Goal: Task Accomplishment & Management: Use online tool/utility

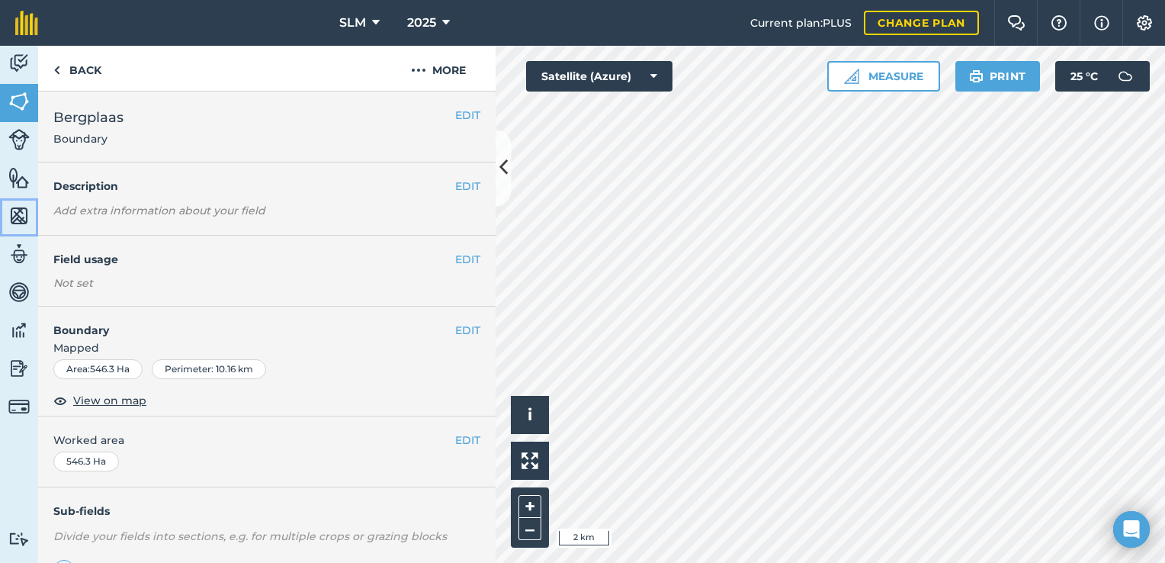
click at [17, 214] on img at bounding box center [18, 215] width 21 height 23
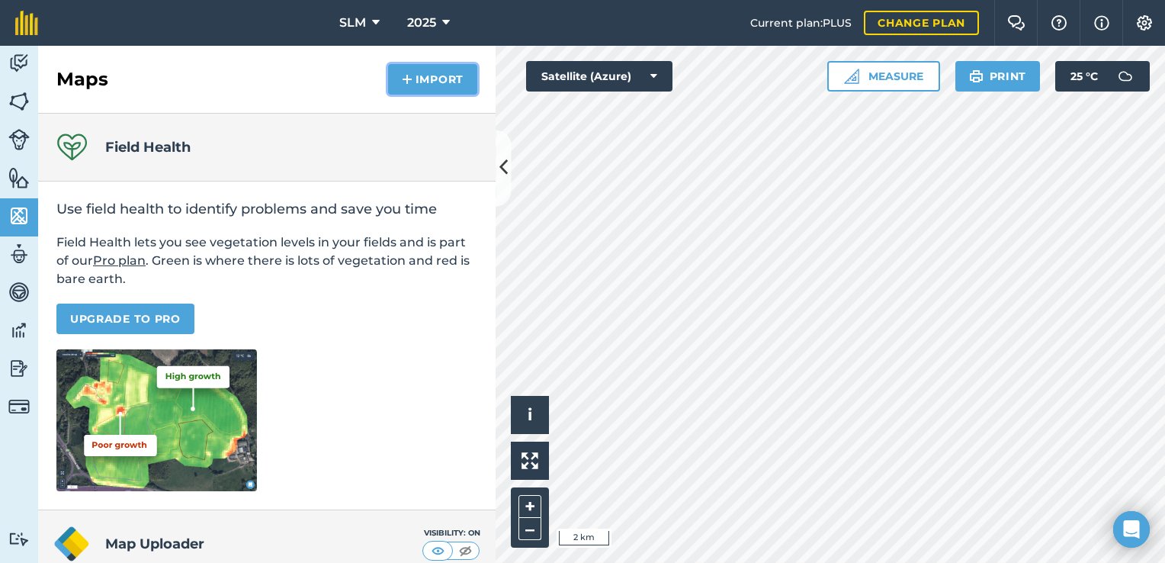
click at [448, 80] on button "Import" at bounding box center [432, 79] width 89 height 31
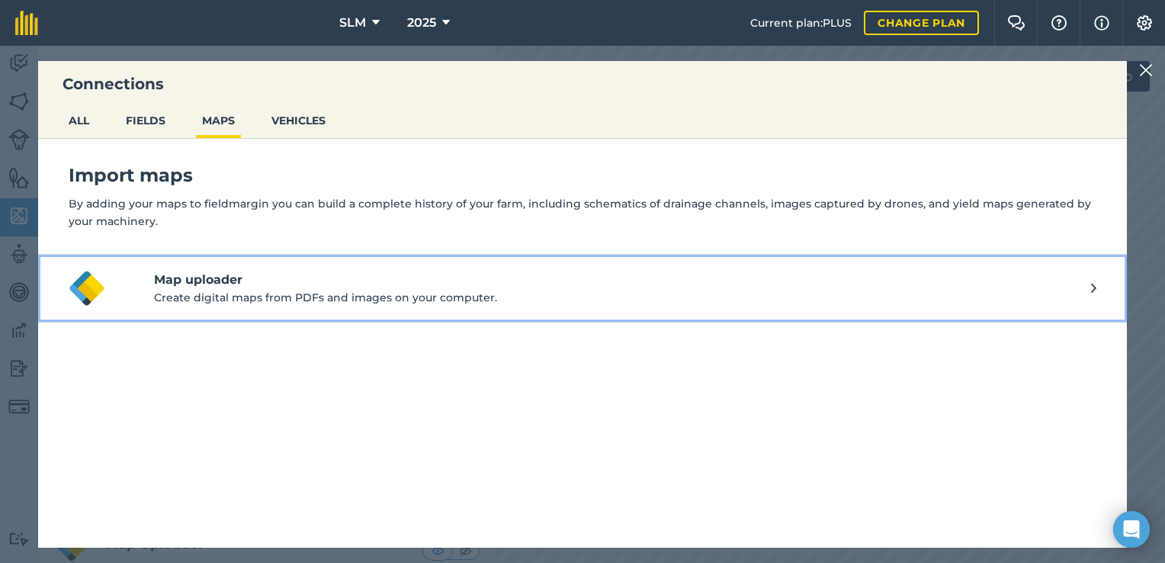
click at [218, 290] on p "Create digital maps from PDFs and images on your computer." at bounding box center [622, 297] width 937 height 17
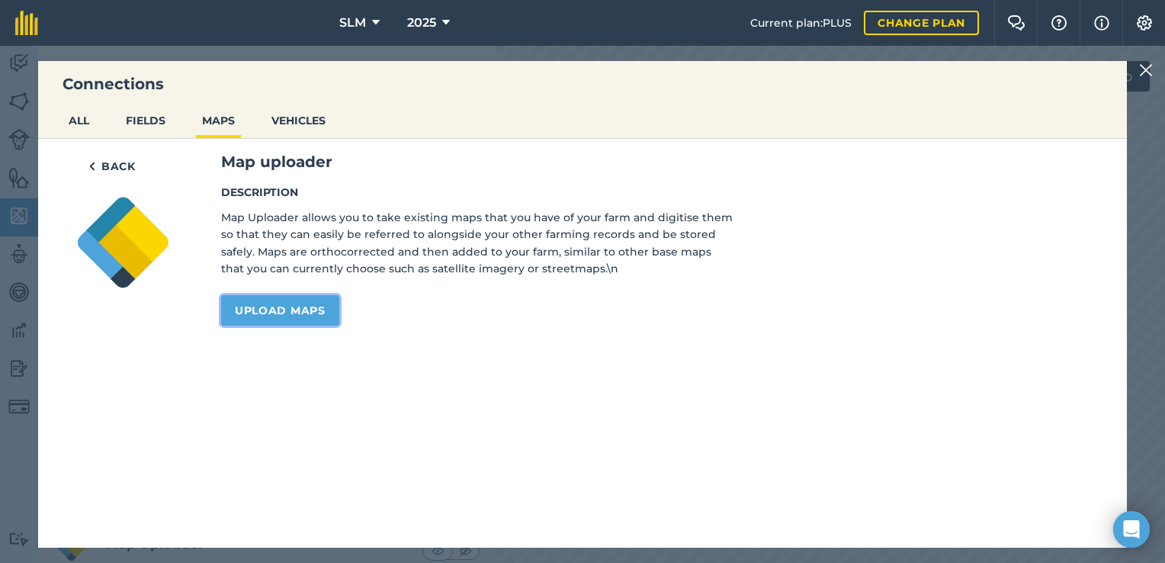
click at [264, 320] on link "Upload maps" at bounding box center [280, 310] width 118 height 31
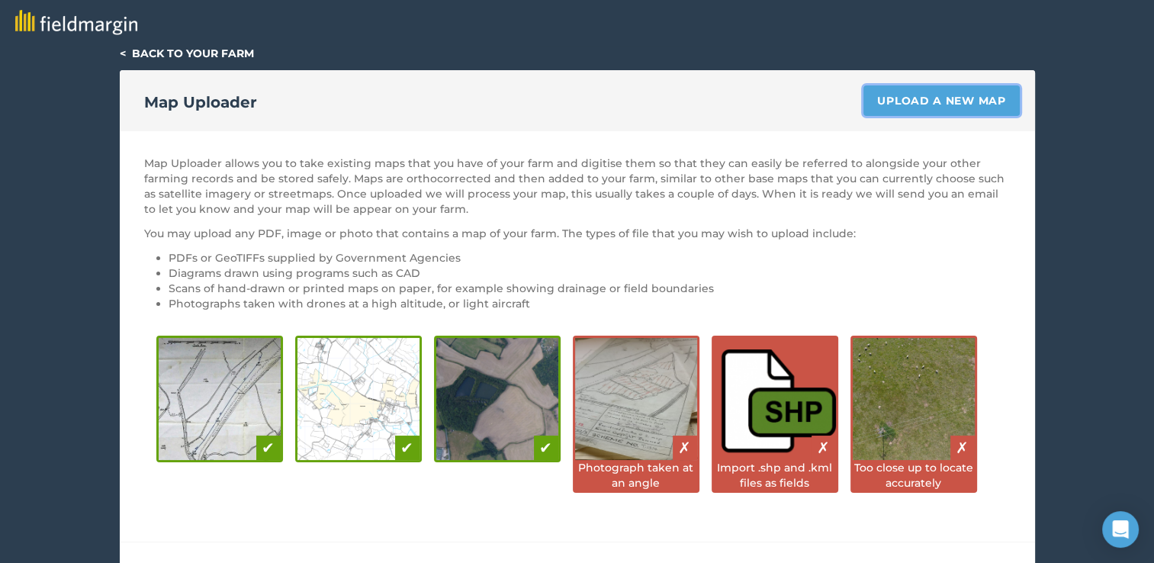
click at [961, 94] on link "Upload a new map" at bounding box center [941, 100] width 156 height 31
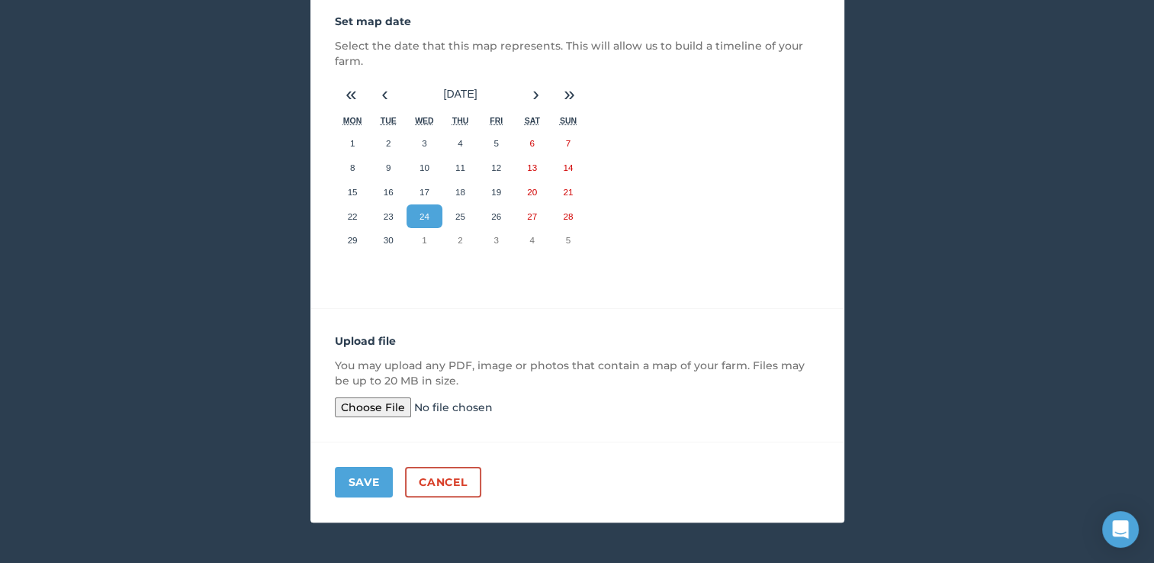
scroll to position [254, 0]
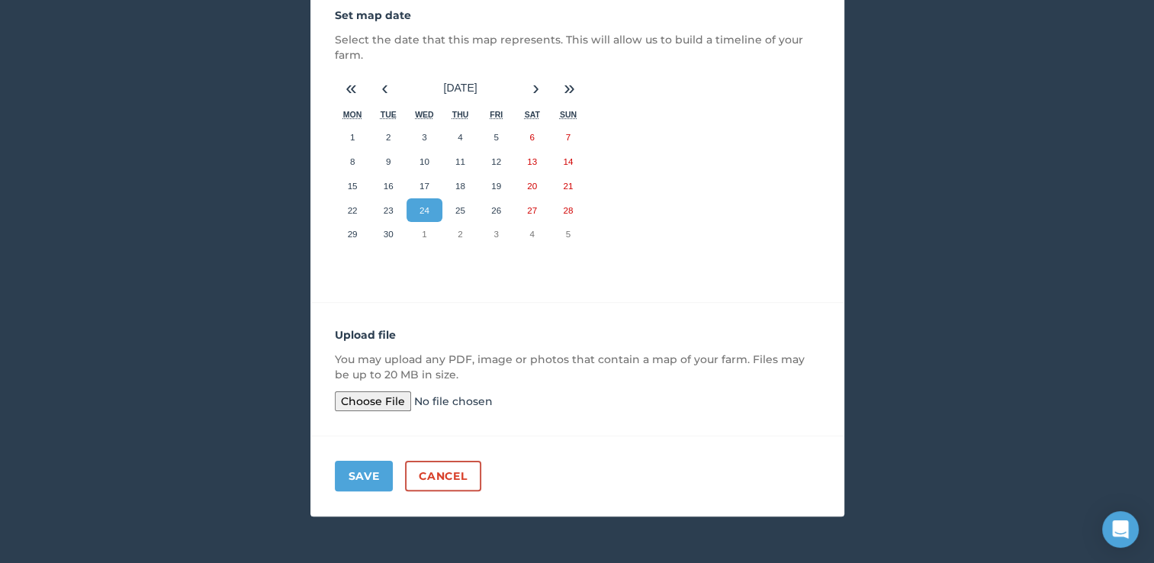
click at [399, 403] on input "file" at bounding box center [451, 401] width 233 height 20
type input "C:\fakepath\2025-09-22-00_00_2025-09-22-23_59_Sentinel-2_L2A_True_Color.jpg"
click at [375, 470] on button "Save" at bounding box center [364, 476] width 59 height 31
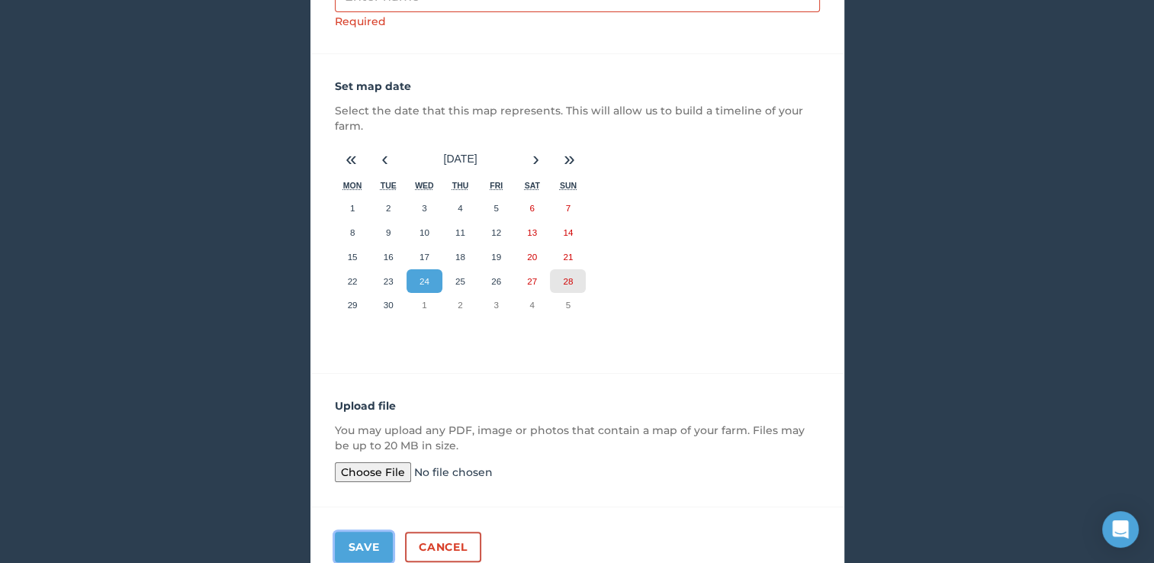
scroll to position [0, 0]
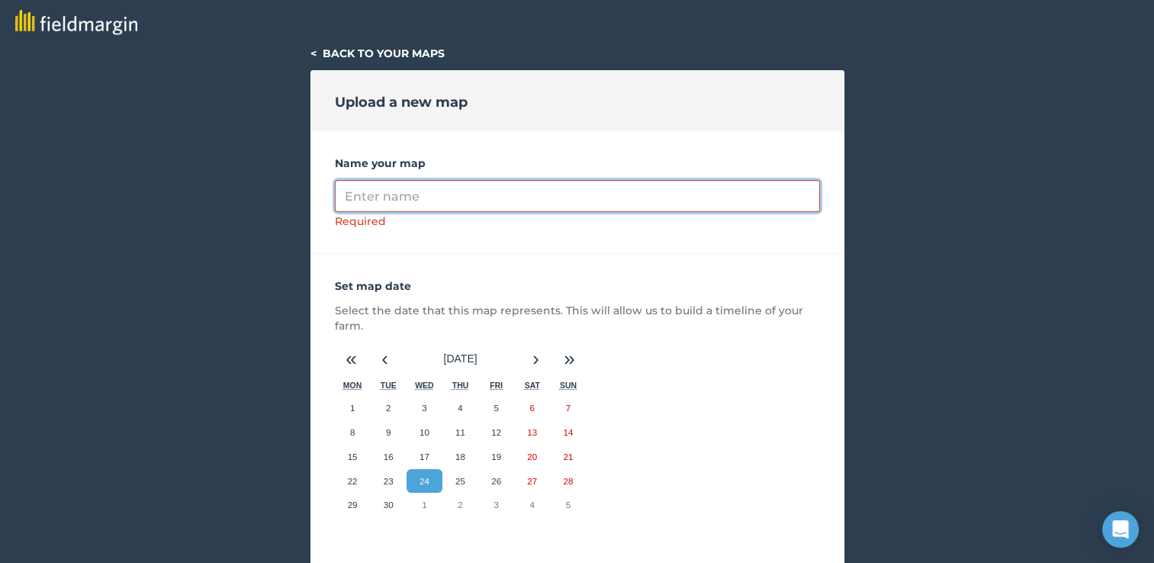
click at [445, 200] on input "Name your map" at bounding box center [577, 196] width 485 height 32
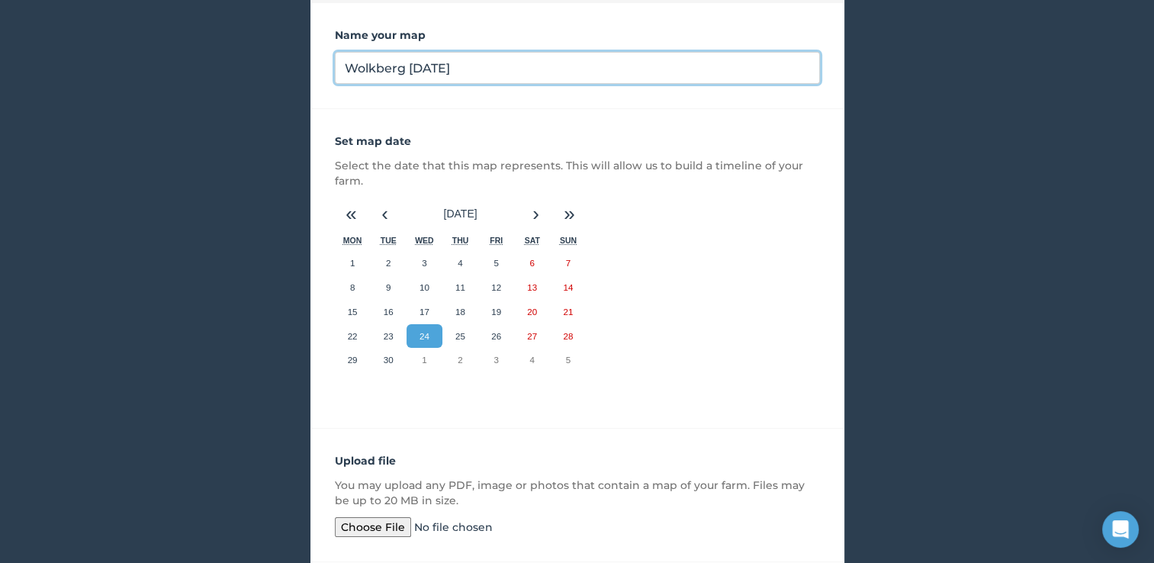
scroll to position [254, 0]
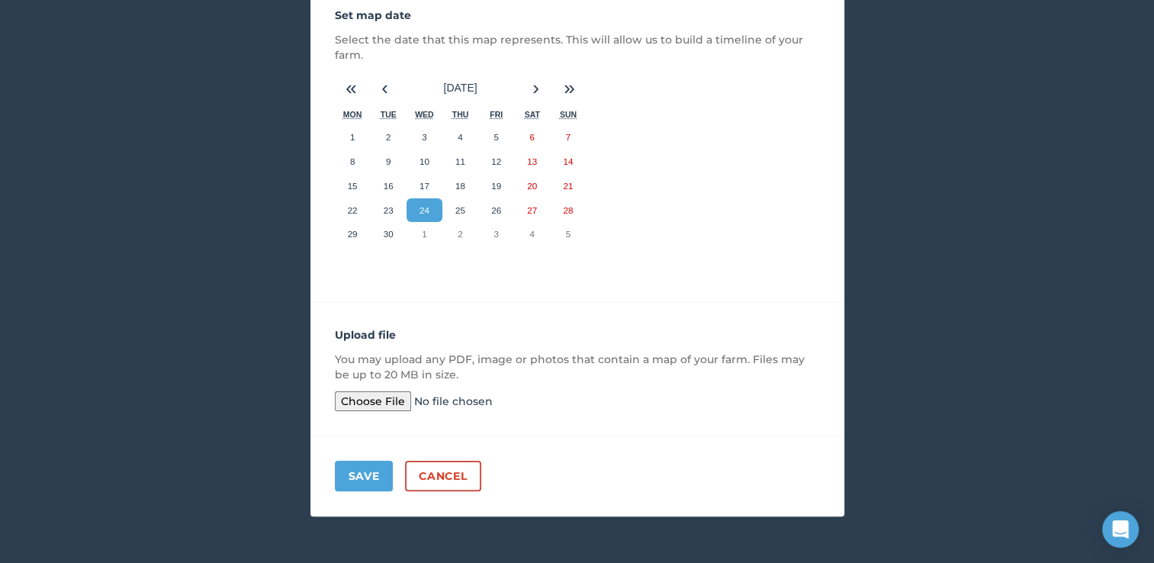
type input "Wolkberg September 2025"
click at [374, 468] on button "Save" at bounding box center [364, 476] width 59 height 31
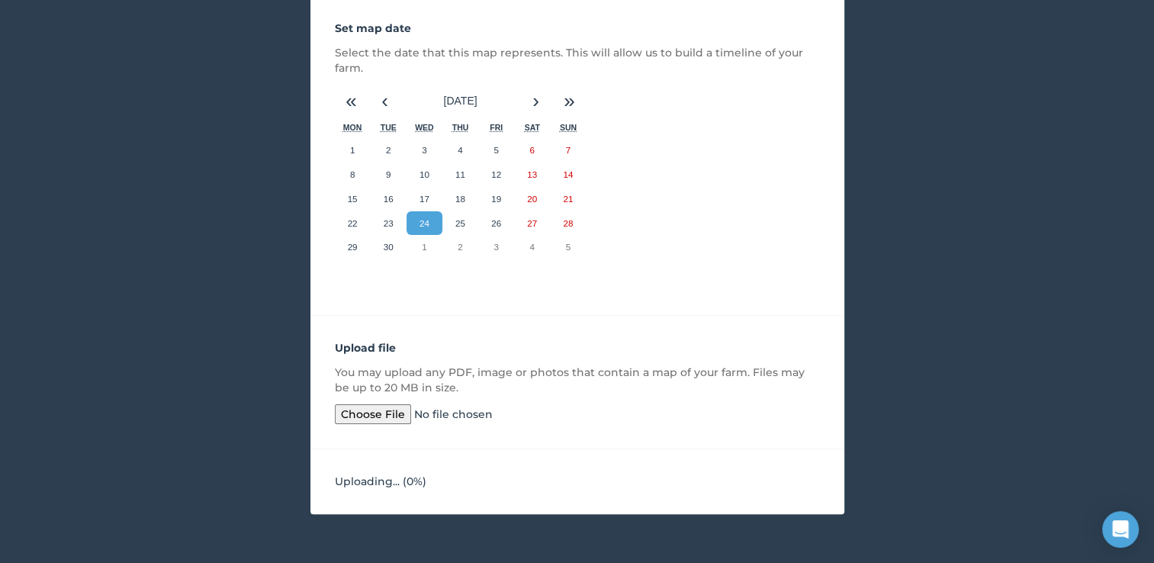
scroll to position [239, 0]
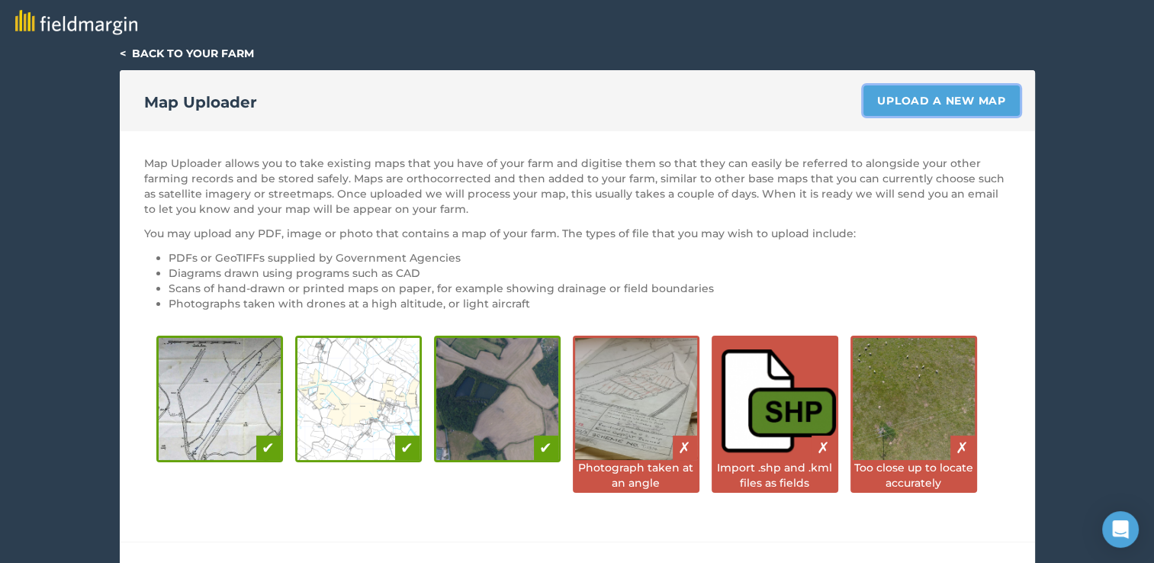
click at [927, 96] on link "Upload a new map" at bounding box center [941, 100] width 156 height 31
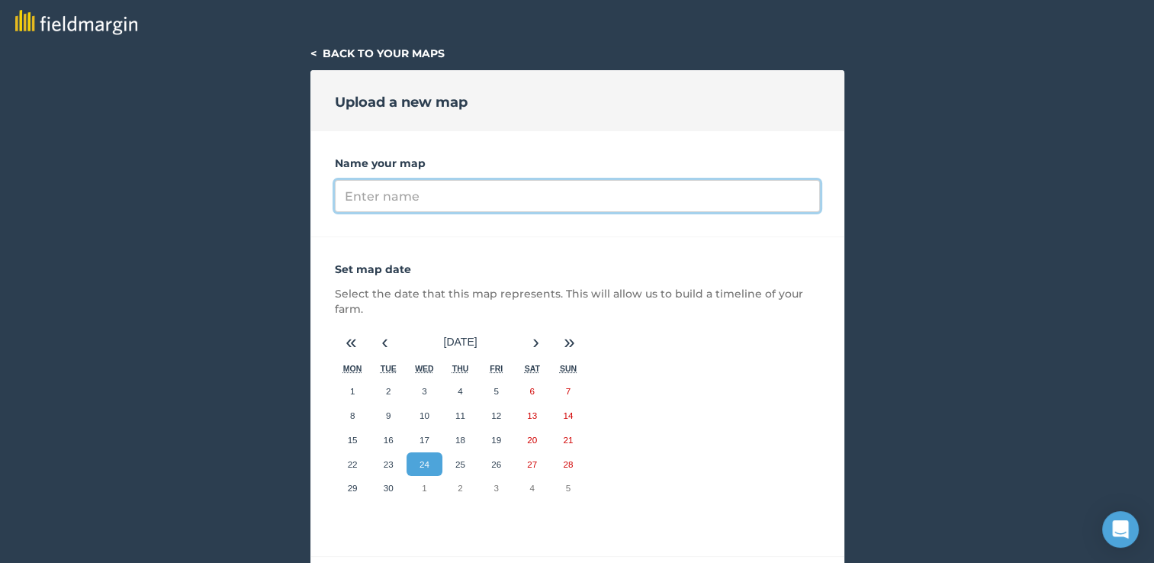
click at [504, 198] on input "Name your map" at bounding box center [577, 196] width 485 height 32
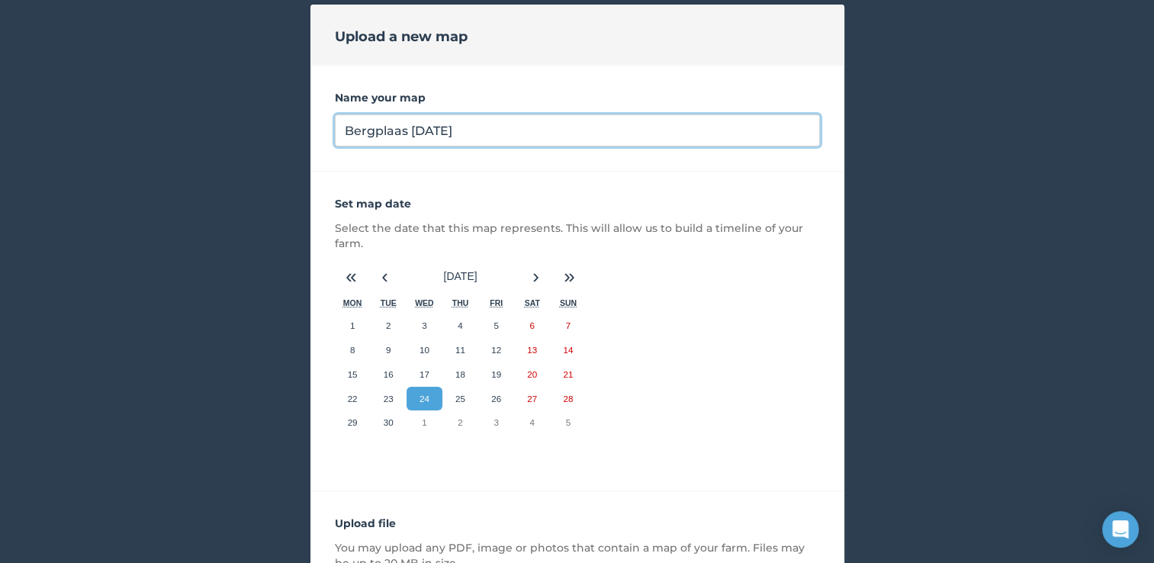
scroll to position [229, 0]
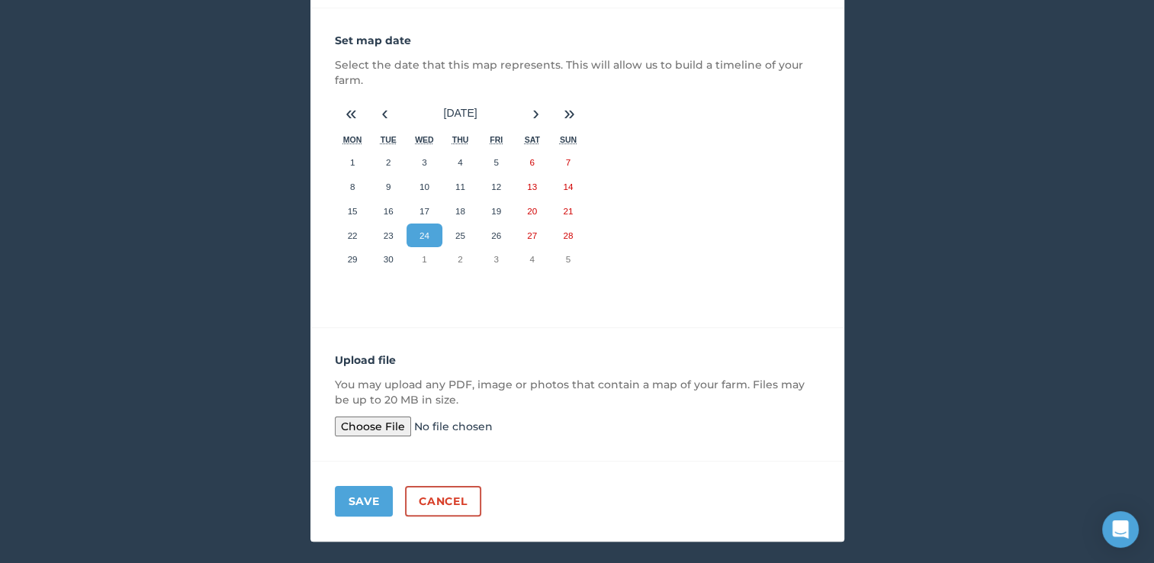
type input "Bergplaas September 2025"
click at [373, 423] on input "file" at bounding box center [451, 426] width 233 height 20
type input "C:\fakepath\2025-09-22-00_00_2025-09-22-23_59_Sentinel-2_L2A_True_Color (1).jpg"
click at [371, 502] on button "Save" at bounding box center [364, 501] width 59 height 31
